Goal: Task Accomplishment & Management: Manage account settings

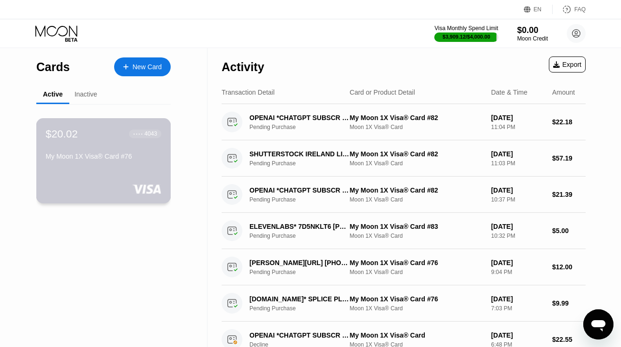
click at [142, 160] on div "My Moon 1X Visa® Card #76" at bounding box center [103, 157] width 115 height 8
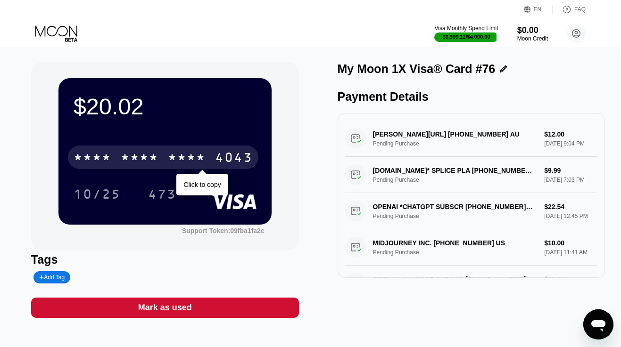
click at [145, 165] on div "* * * *" at bounding box center [140, 158] width 38 height 15
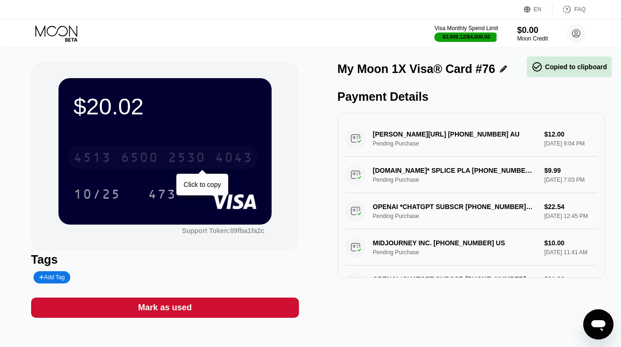
click at [145, 165] on div "6500" at bounding box center [140, 158] width 38 height 15
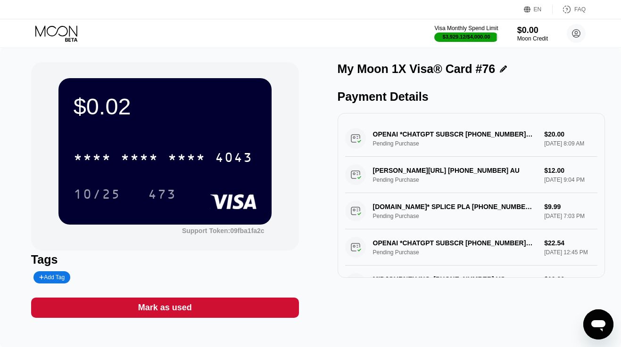
click at [208, 313] on div "Mark as used" at bounding box center [165, 308] width 268 height 20
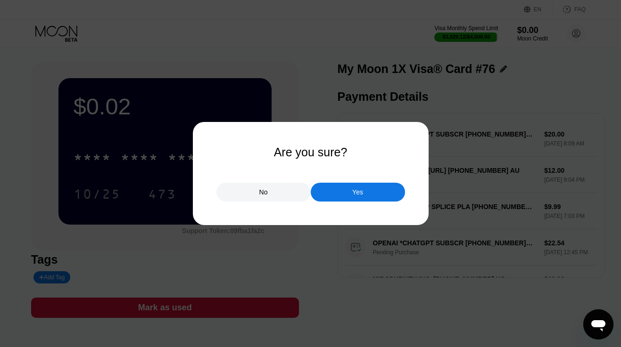
click at [331, 191] on div "Yes" at bounding box center [358, 192] width 94 height 19
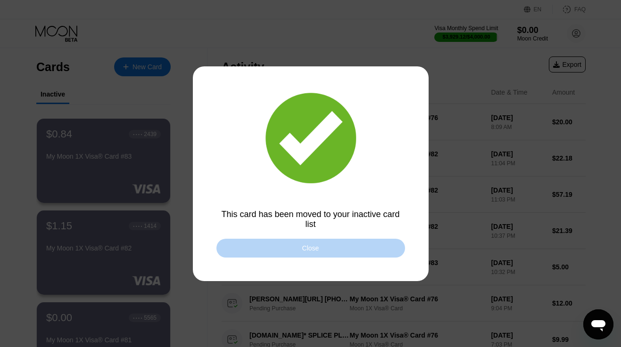
click at [292, 244] on div "Close" at bounding box center [310, 248] width 189 height 19
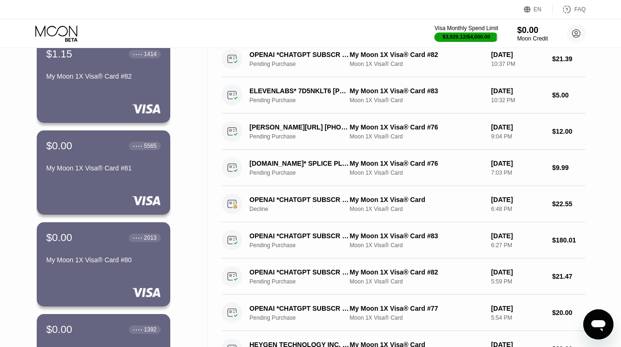
scroll to position [258, 0]
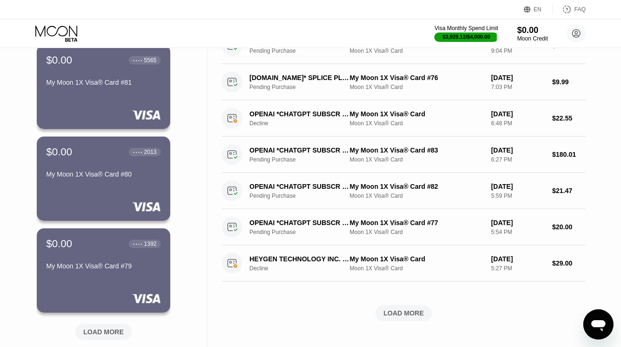
click at [404, 315] on div "LOAD MORE" at bounding box center [403, 313] width 41 height 8
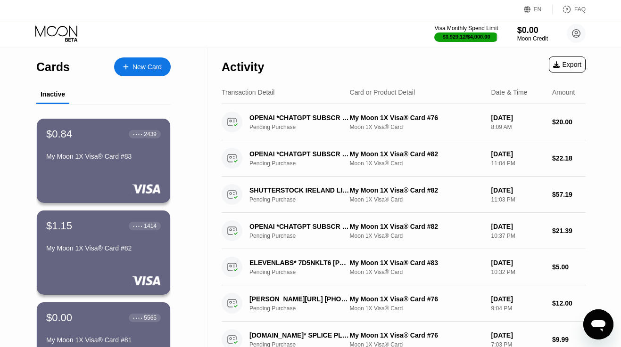
scroll to position [0, 0]
click at [576, 32] on icon at bounding box center [576, 33] width 5 height 5
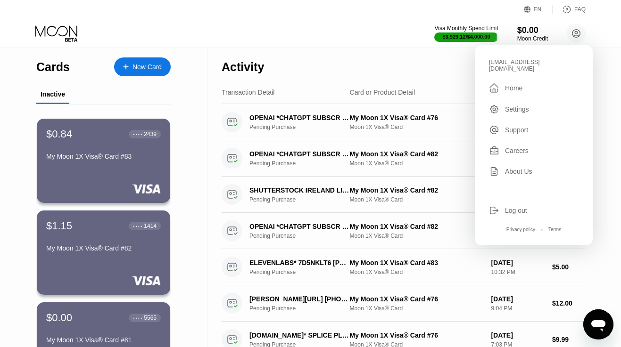
click at [507, 207] on div "Log out" at bounding box center [516, 211] width 22 height 8
